Goal: Transaction & Acquisition: Purchase product/service

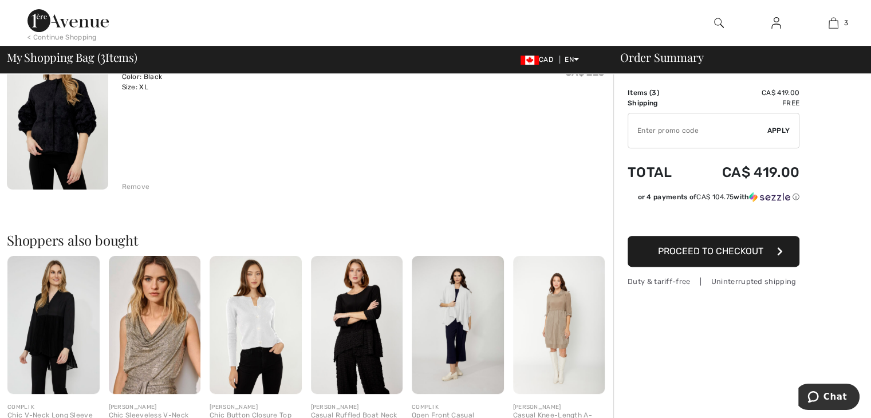
scroll to position [511, 0]
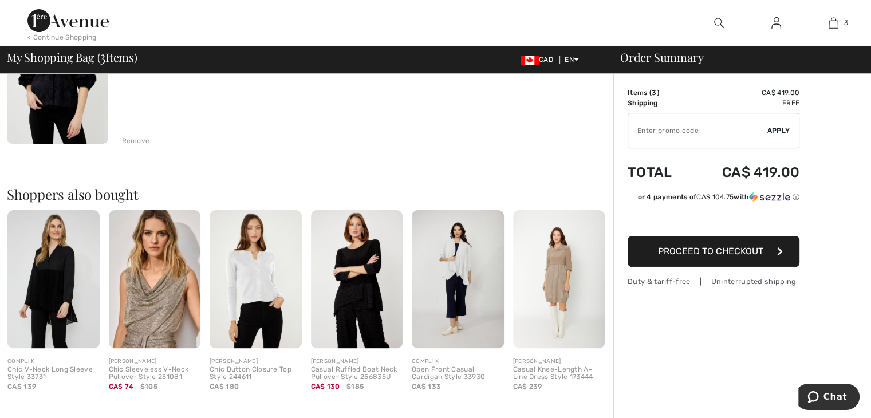
click at [140, 139] on div "Remove" at bounding box center [136, 141] width 28 height 10
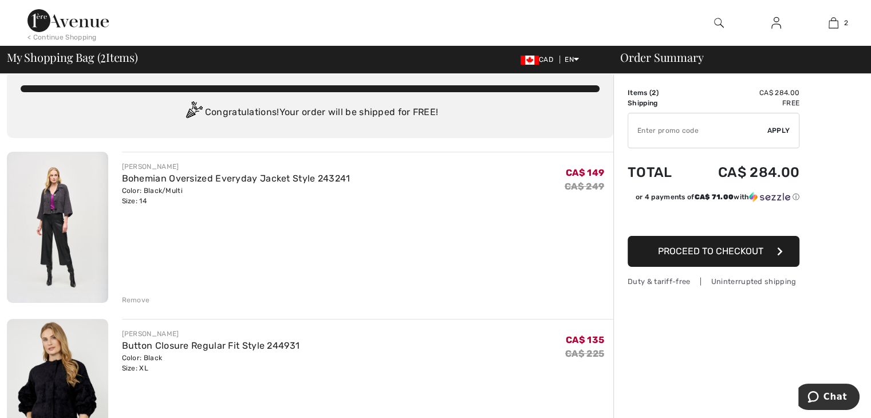
scroll to position [23, 0]
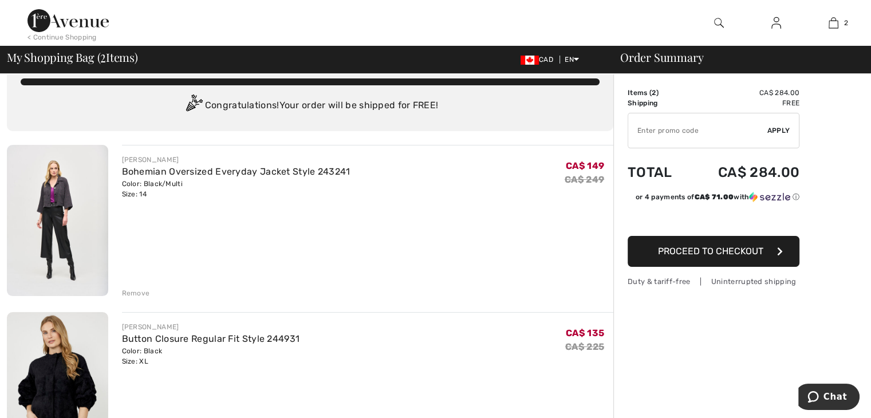
click at [715, 253] on span "Proceed to Checkout" at bounding box center [710, 251] width 105 height 11
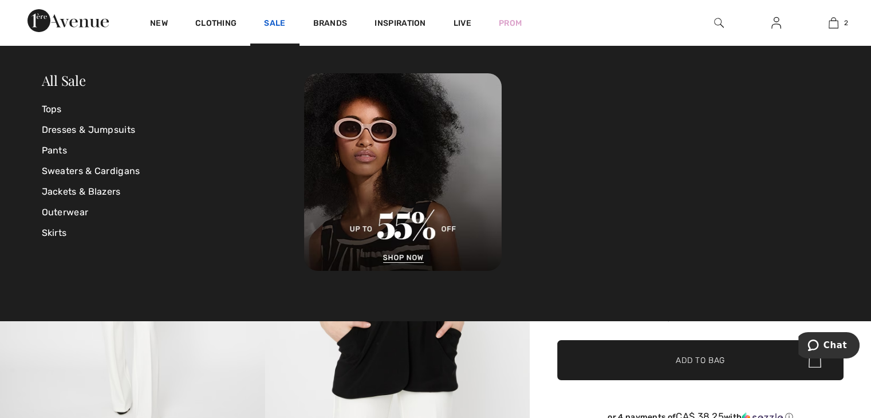
click at [282, 26] on link "Sale" at bounding box center [274, 24] width 21 height 12
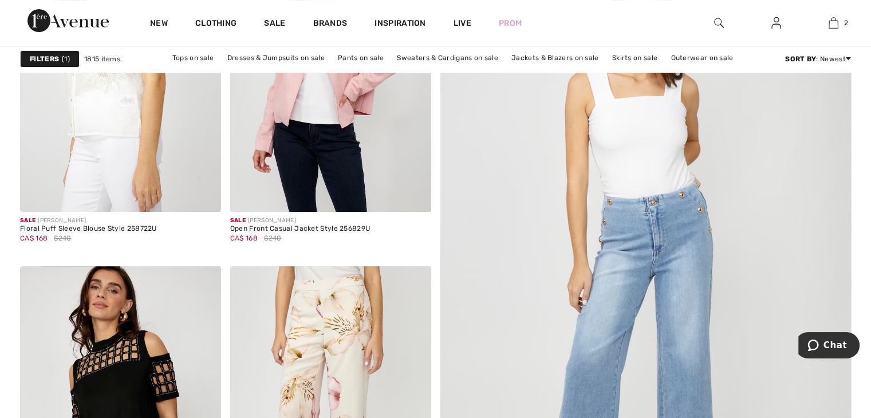
scroll to position [313, 0]
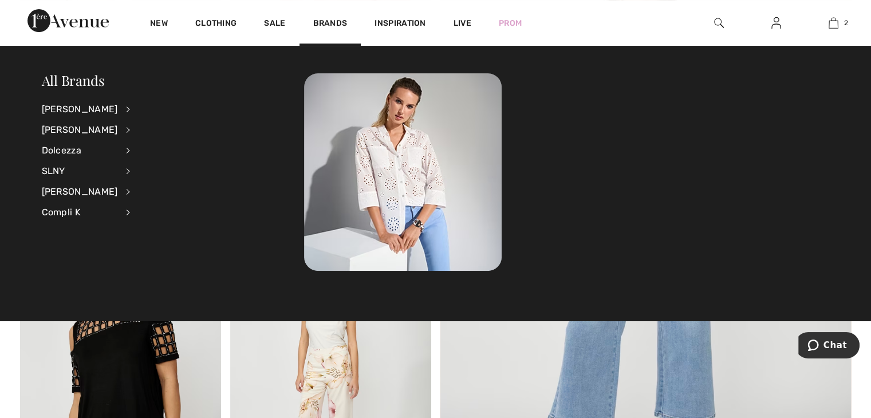
click at [396, 334] on img at bounding box center [330, 378] width 201 height 301
